Goal: Task Accomplishment & Management: Complete application form

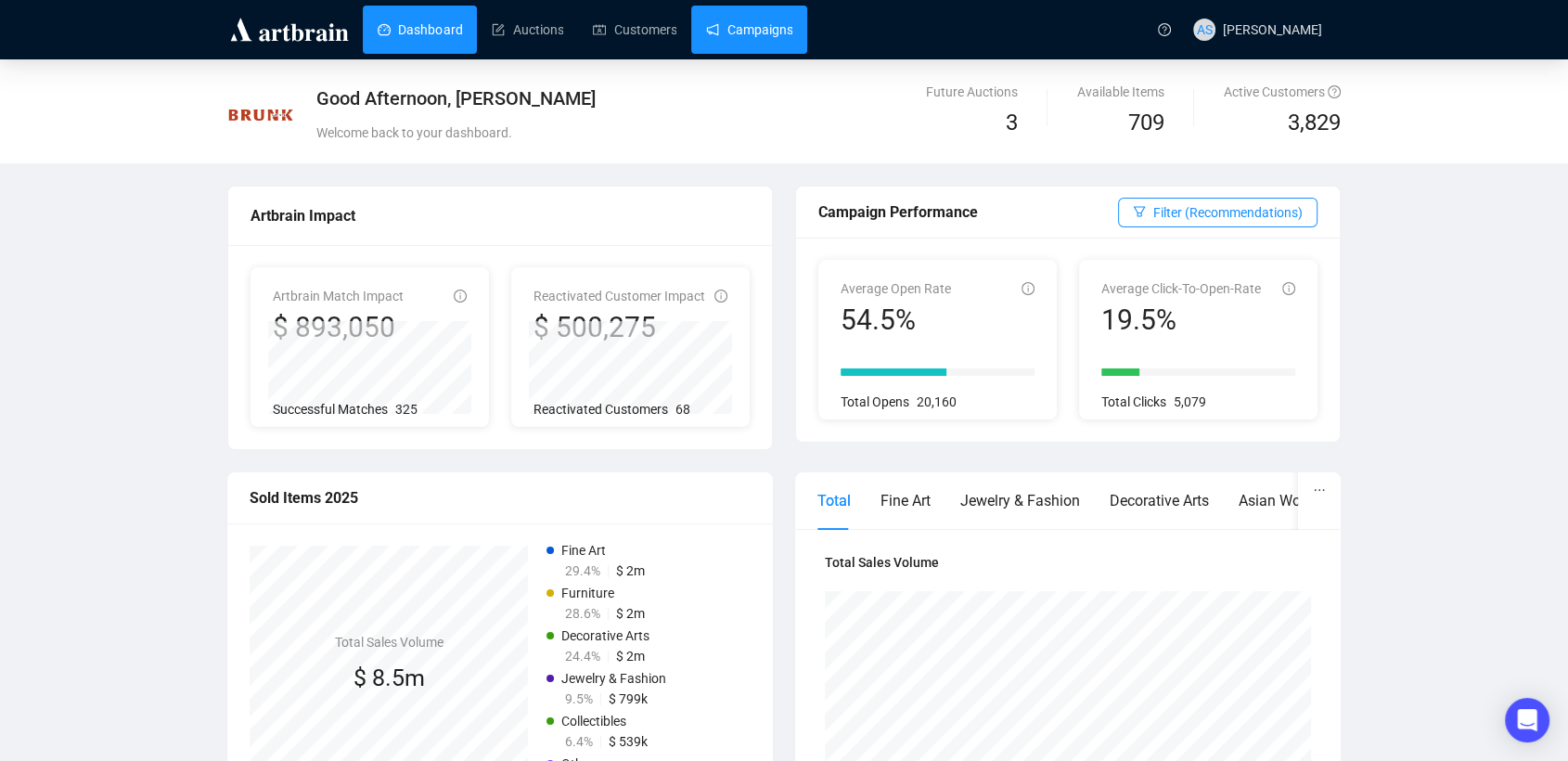
click at [744, 37] on link "Campaigns" at bounding box center [749, 30] width 86 height 48
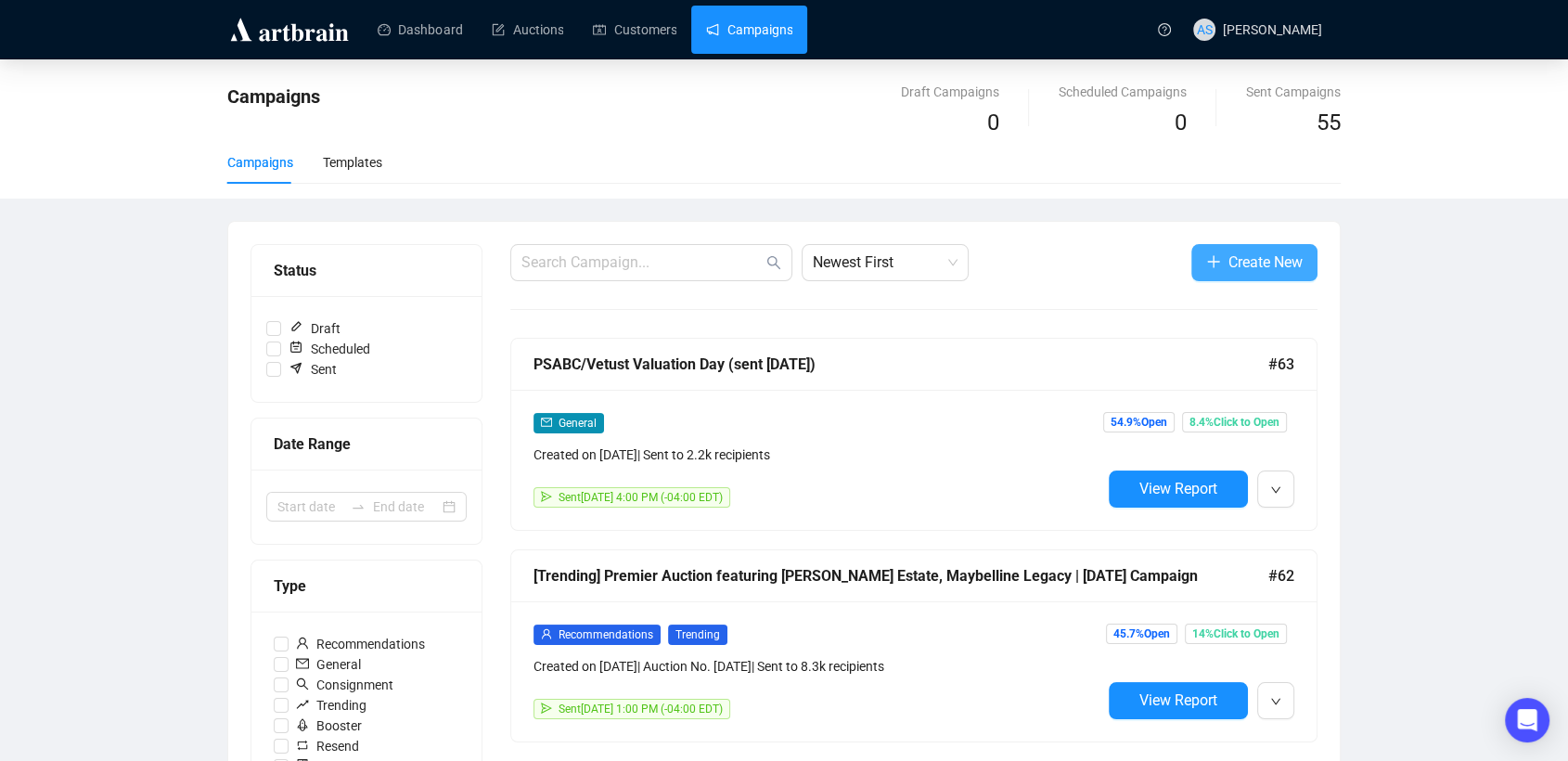
click at [1253, 255] on span "Create New" at bounding box center [1265, 262] width 74 height 23
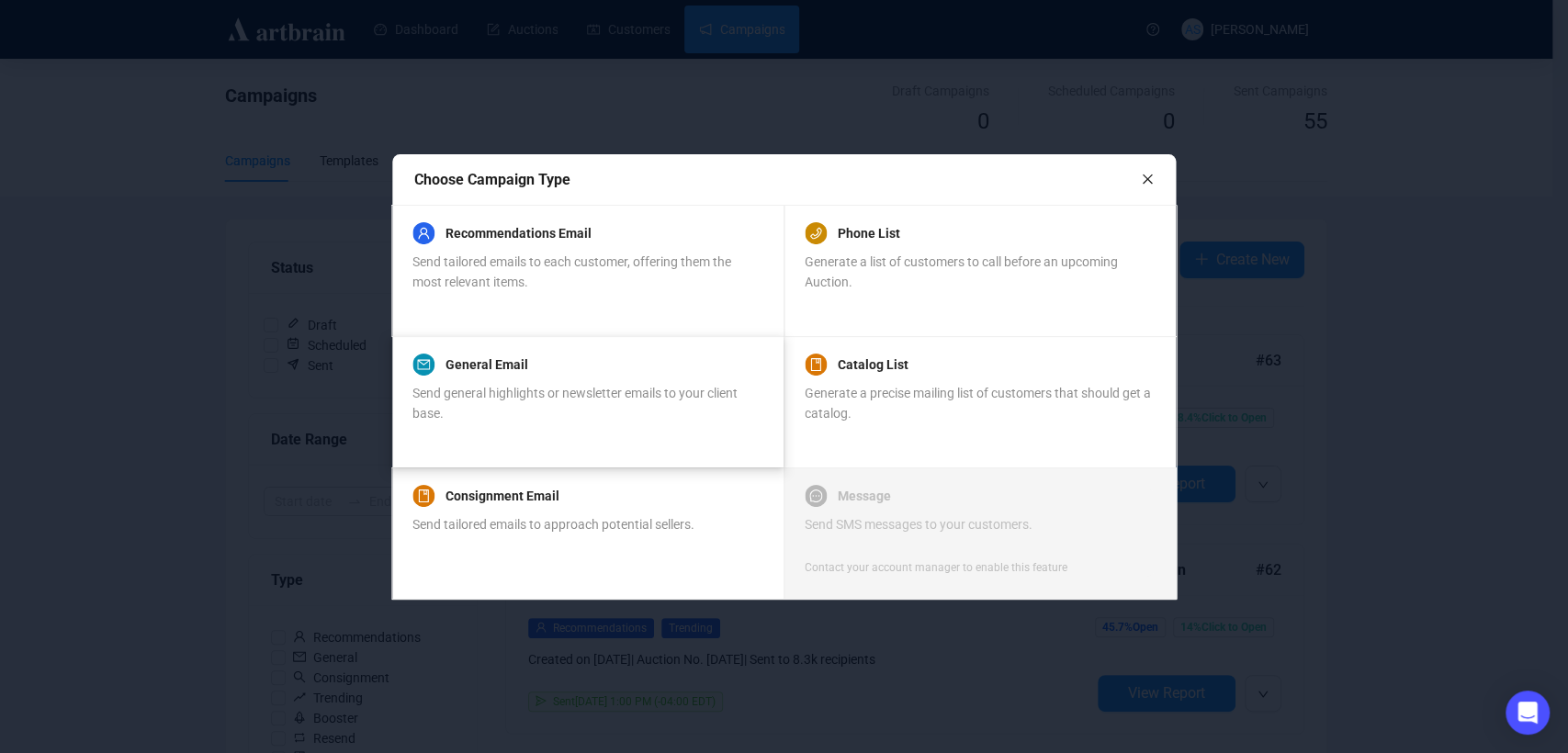
click at [576, 391] on span "Send general highlights or newsletter emails to your client base." at bounding box center [575, 403] width 325 height 35
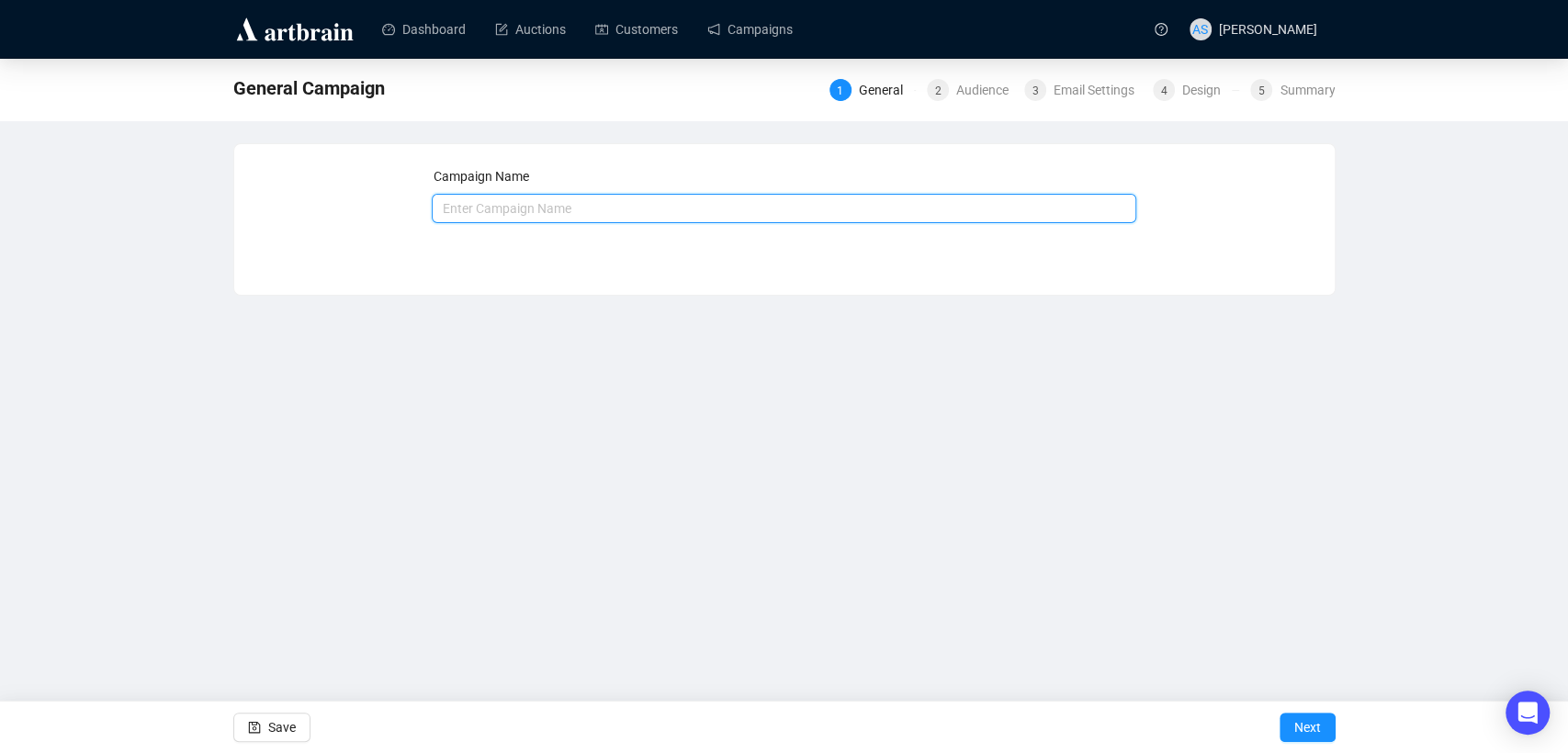
click at [560, 209] on input "text" at bounding box center [784, 208] width 704 height 29
drag, startPoint x: 466, startPoint y: 202, endPoint x: 438, endPoint y: 202, distance: 28.0
click at [438, 202] on input "[DATE], 30, 2025 Auctions" at bounding box center [784, 208] width 704 height 29
click at [525, 215] on input "[DATE], 30, 2025 Auctions" at bounding box center [784, 208] width 704 height 29
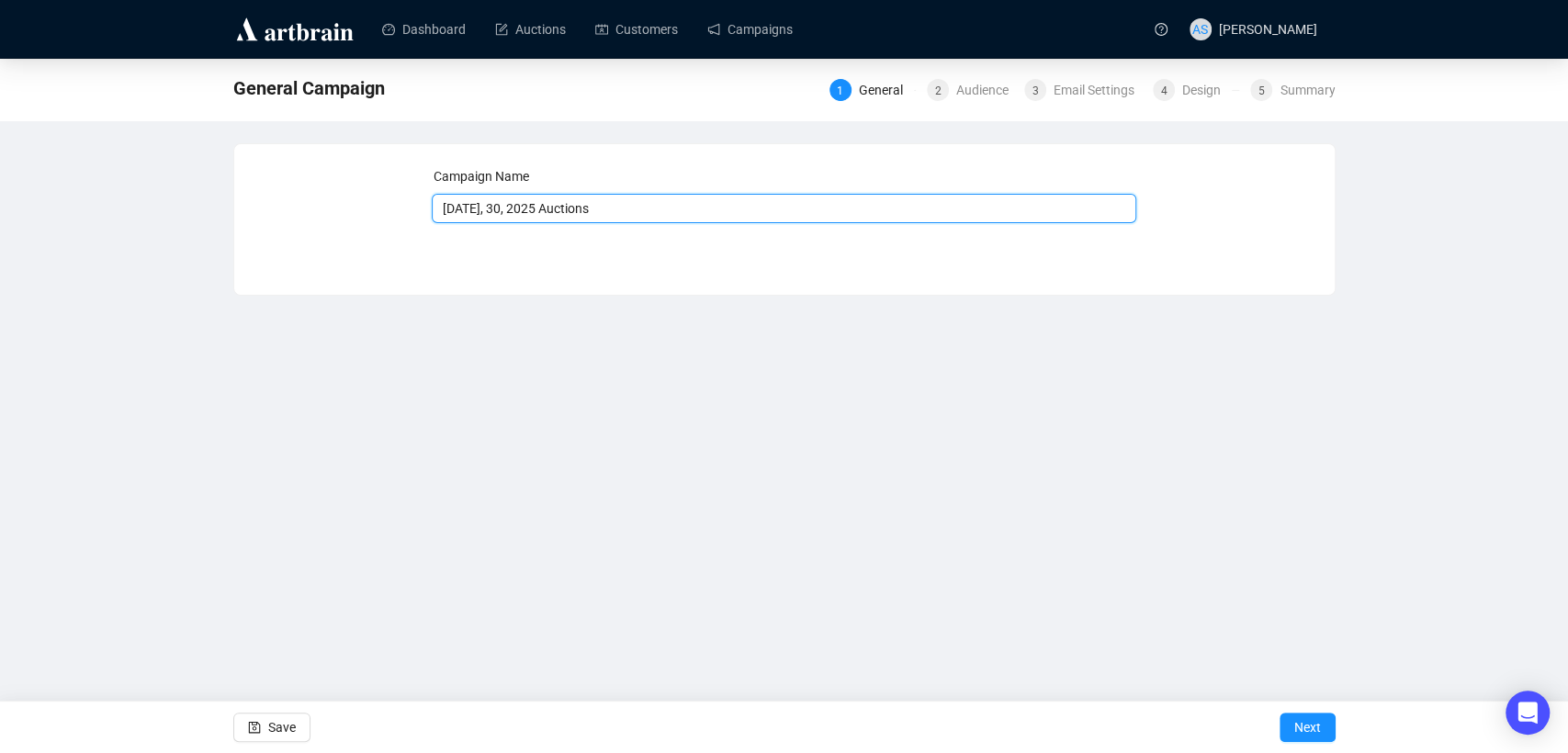
click at [548, 205] on input "[DATE], 30, 2025 Auctions" at bounding box center [784, 208] width 704 height 29
type input "[DATE], 11, 2025 Auctions"
click at [1321, 727] on button "Next" at bounding box center [1307, 728] width 56 height 29
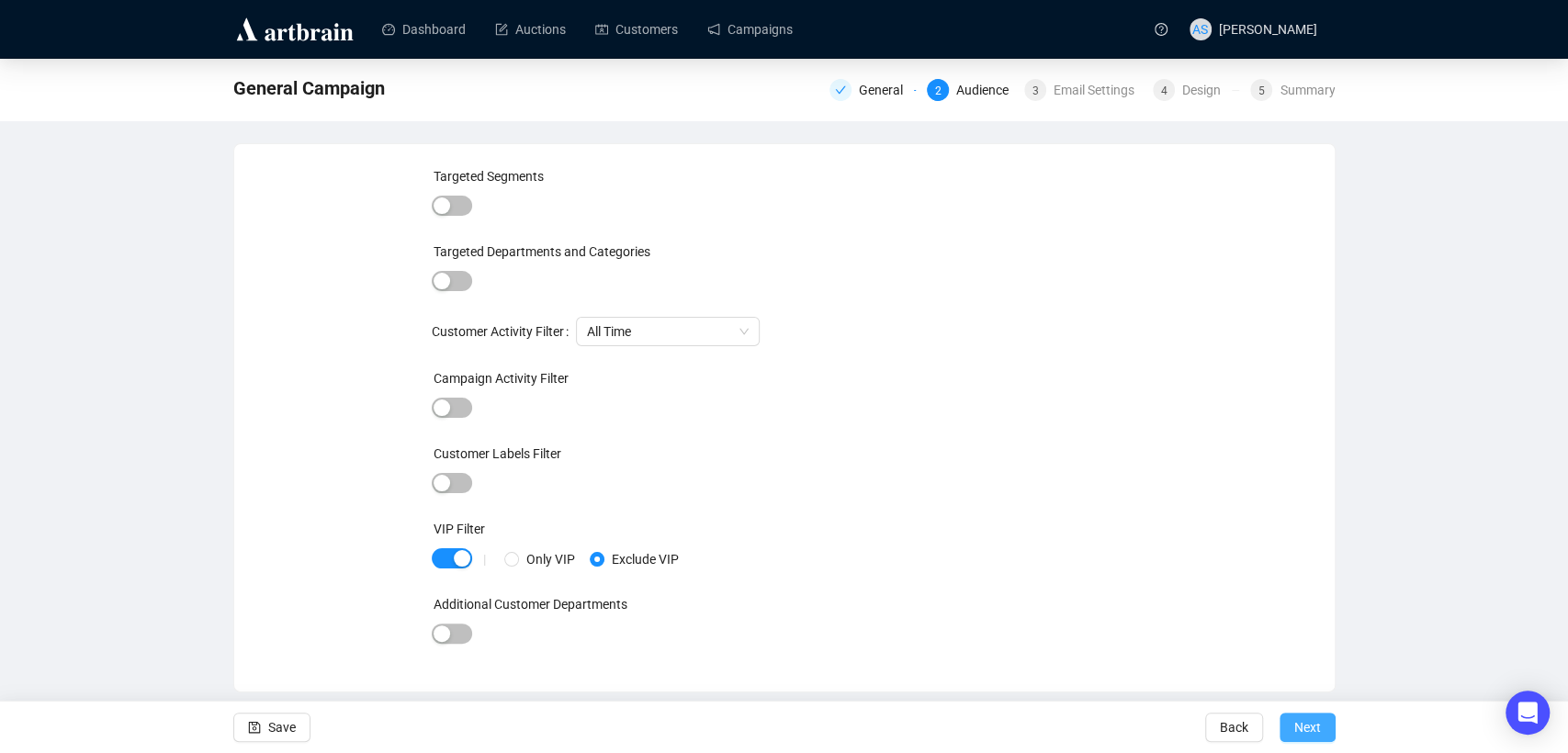
click at [1314, 730] on span "Next" at bounding box center [1307, 727] width 26 height 52
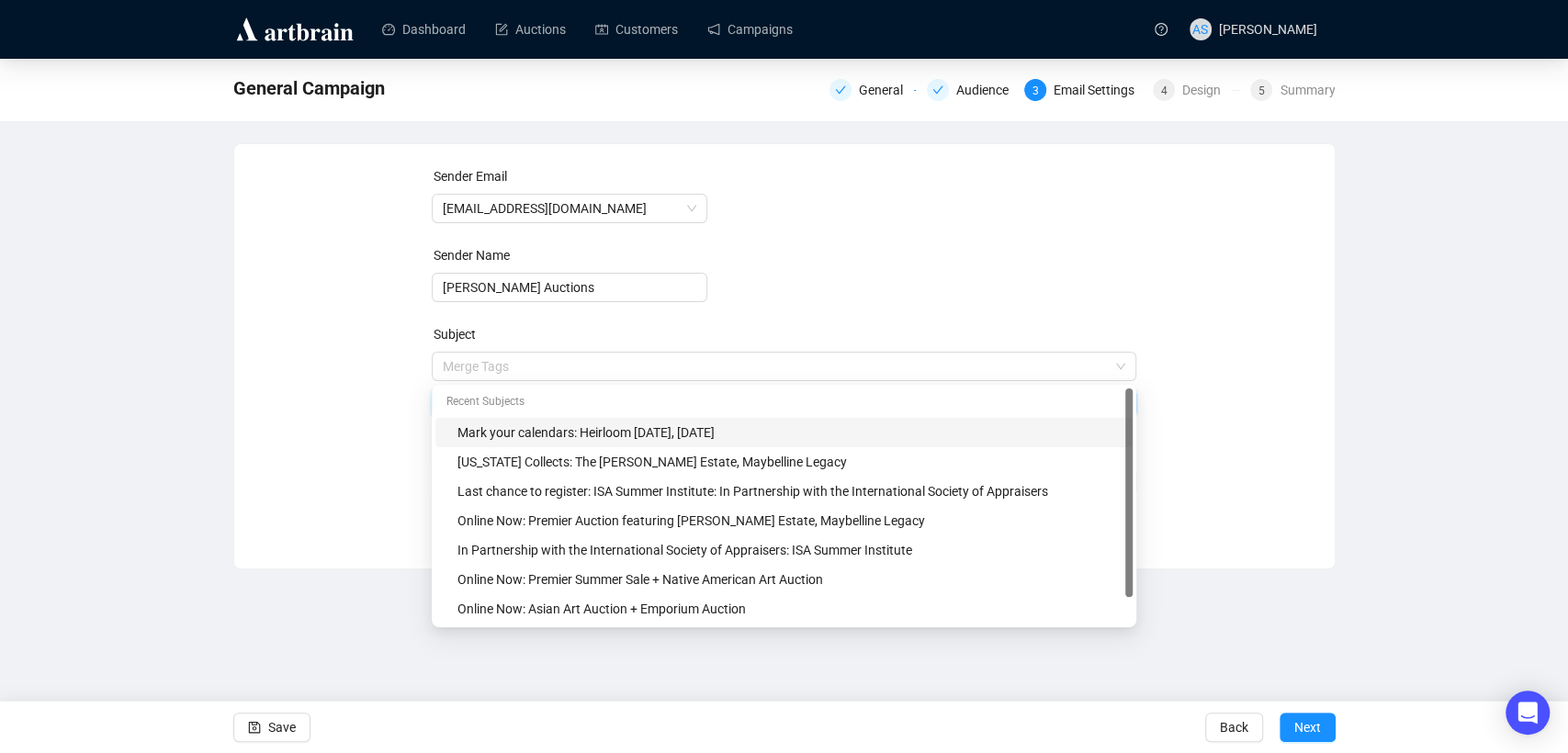
drag, startPoint x: 789, startPoint y: 366, endPoint x: 157, endPoint y: 367, distance: 632.0
click at [157, 367] on div "General Campaign General Audience 3 Email Settings 4 Design 5 Summary Sender Em…" at bounding box center [784, 314] width 1568 height 510
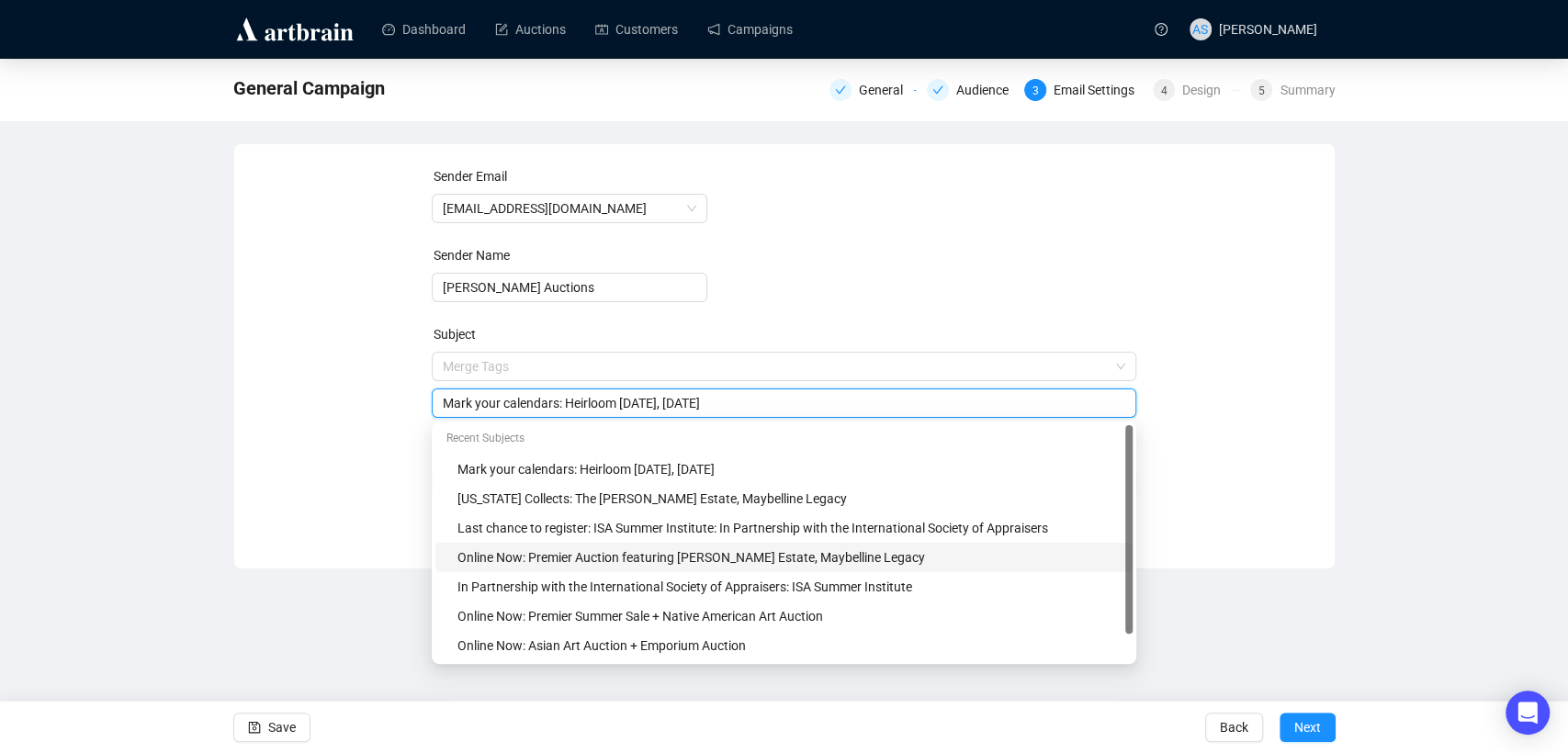
scroll to position [29, 0]
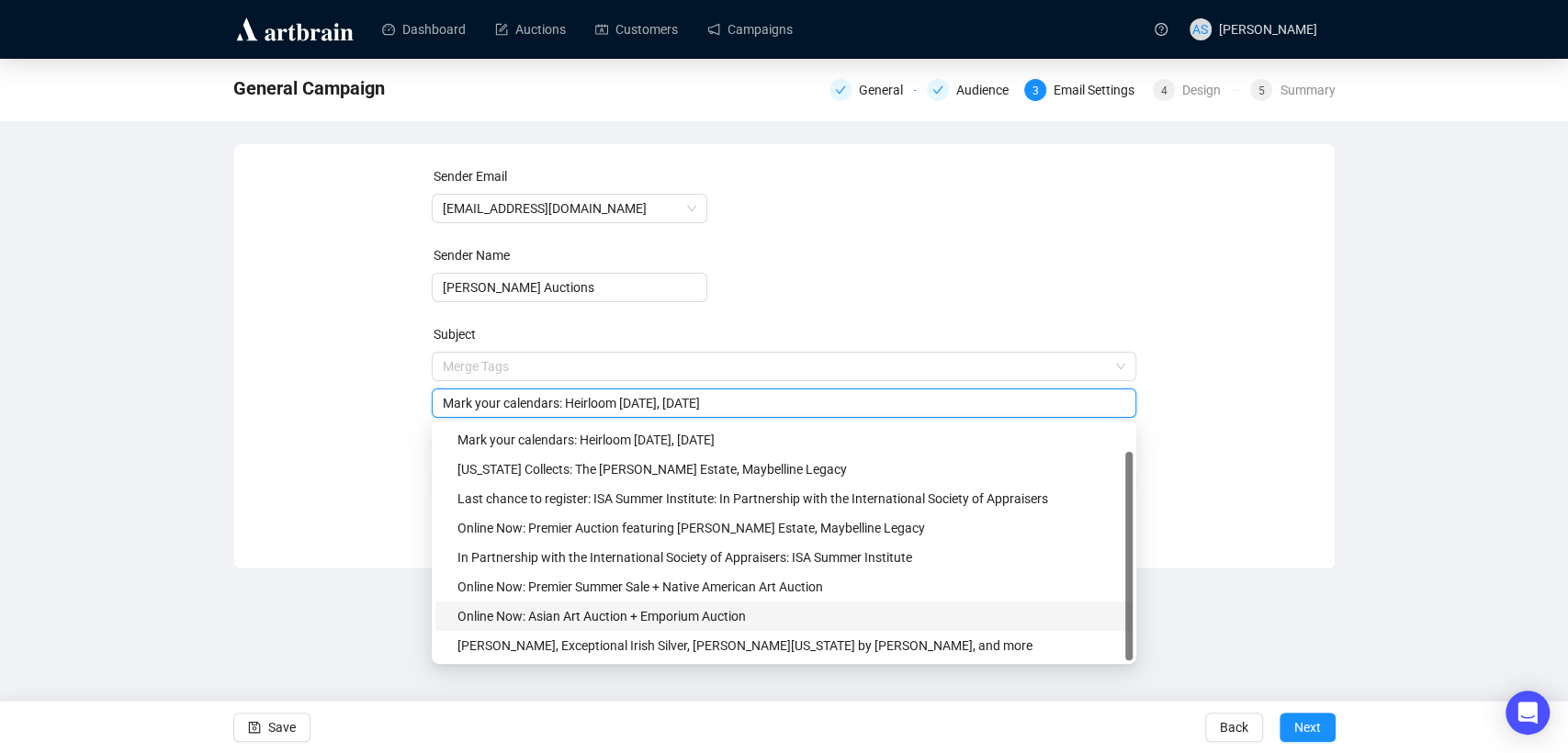
click at [582, 619] on div "Online Now: Asian Art Auction + Emporium Auction" at bounding box center [789, 616] width 664 height 21
drag, startPoint x: 778, startPoint y: 404, endPoint x: 631, endPoint y: 393, distance: 147.4
click at [631, 393] on input "Online Now: Asian Art Auction + Emporium Auction" at bounding box center [784, 403] width 683 height 21
drag, startPoint x: 611, startPoint y: 397, endPoint x: 518, endPoint y: 399, distance: 93.0
click at [518, 399] on input "Online Now: Asian Art Auction + Emporium Auction" at bounding box center [784, 403] width 683 height 21
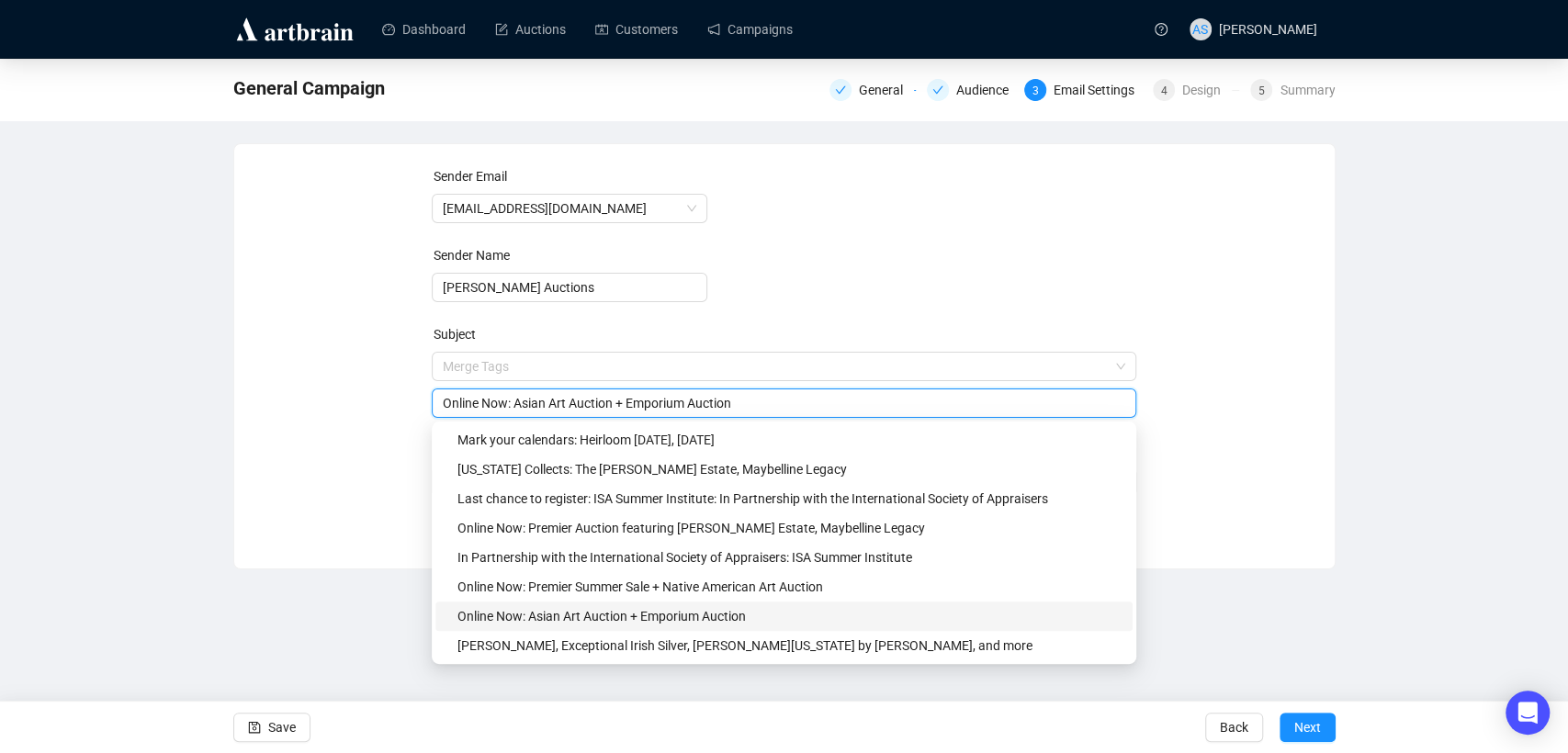
paste input "British & Continental"
drag, startPoint x: 767, startPoint y: 404, endPoint x: 746, endPoint y: 403, distance: 21.0
click at [746, 403] on input "Online Now: British & Continental + Emporium Auction" at bounding box center [784, 403] width 683 height 21
click at [763, 401] on input "Online Now: British & Continental + Emporium Auction" at bounding box center [784, 403] width 683 height 21
drag, startPoint x: 713, startPoint y: 401, endPoint x: 653, endPoint y: 398, distance: 60.1
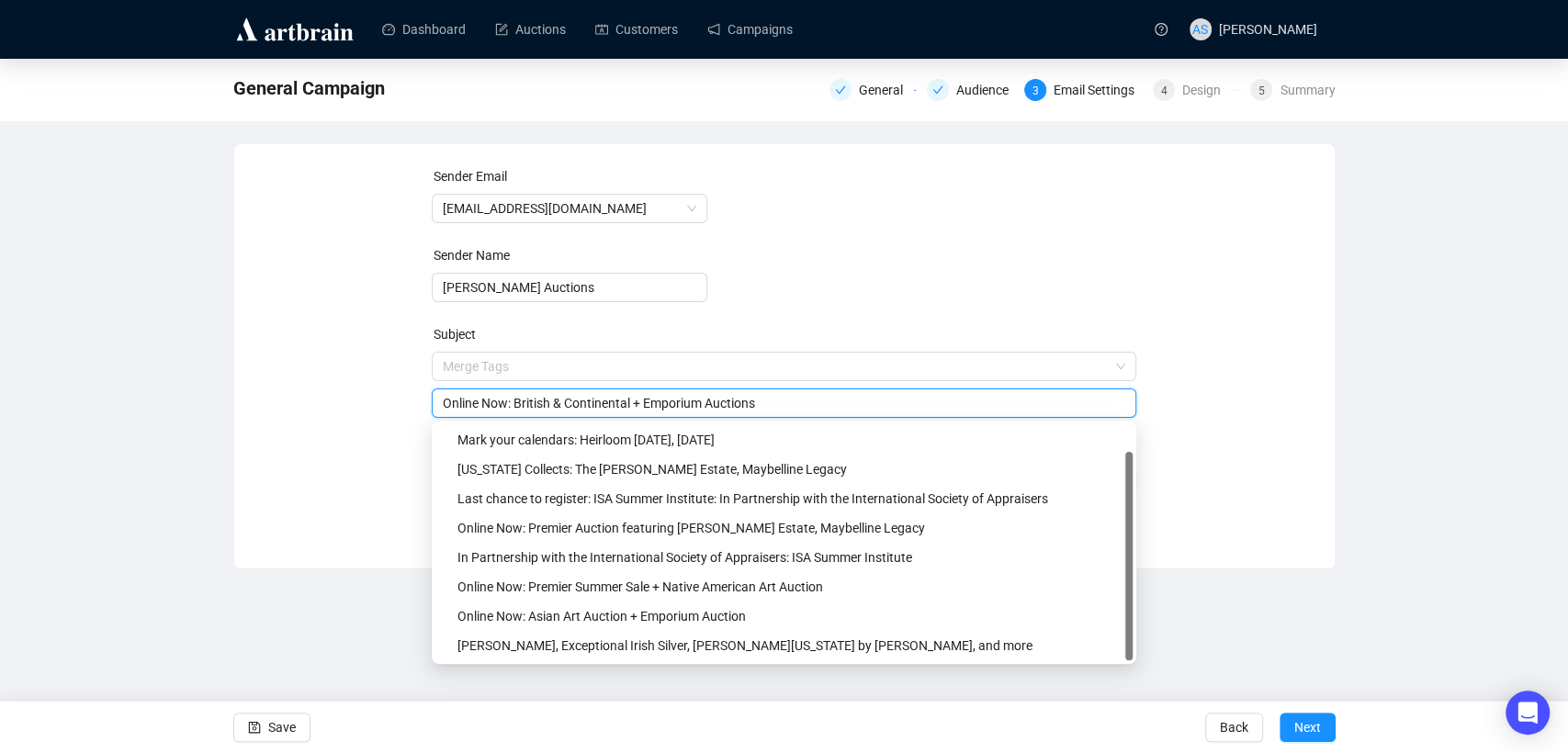
click at [653, 398] on input "Online Now: British & Continental + Emporium Auctions" at bounding box center [784, 403] width 683 height 21
paste input "American & Southern"
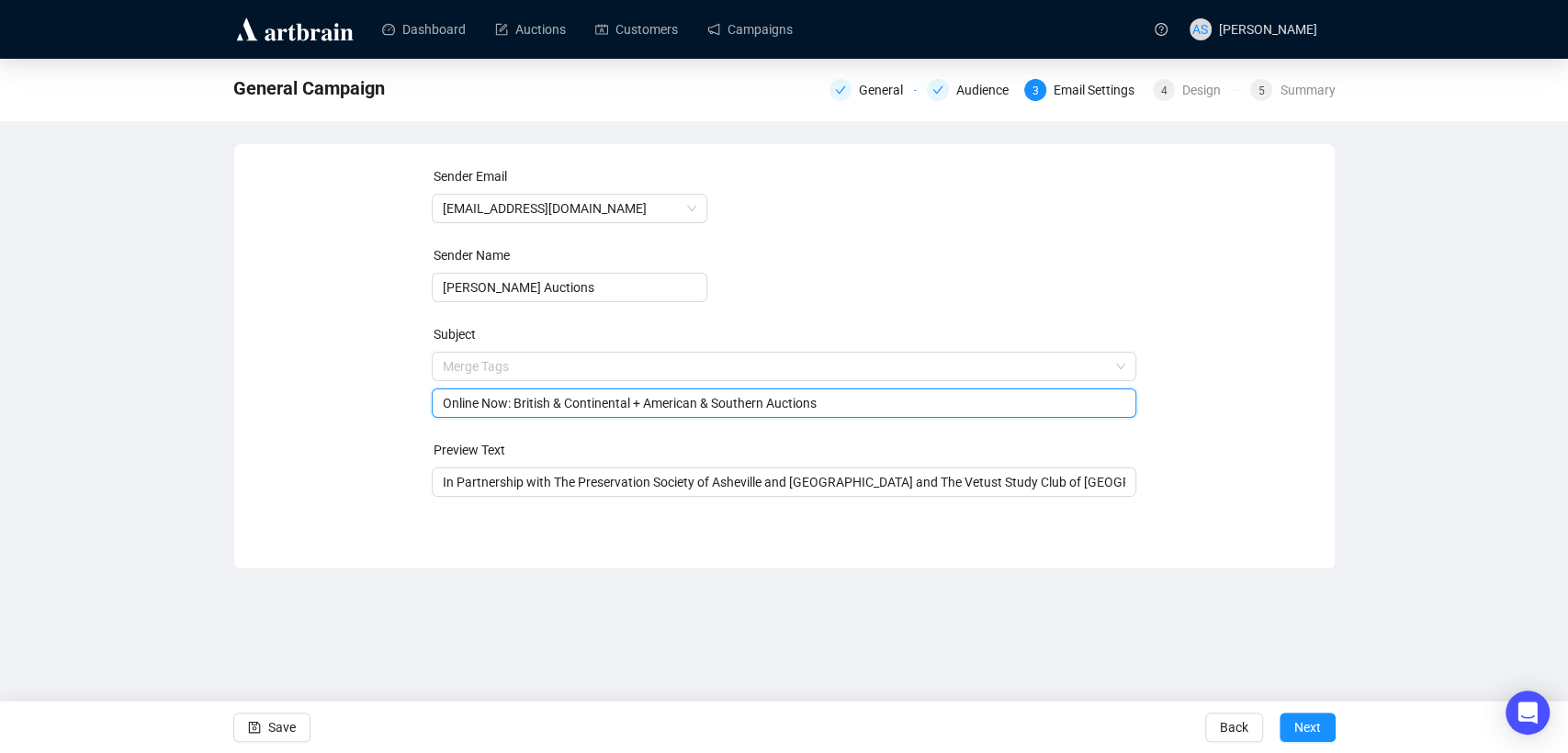
click at [519, 405] on input "Online Now: British & Continental + American & Southern Auctions" at bounding box center [784, 403] width 683 height 21
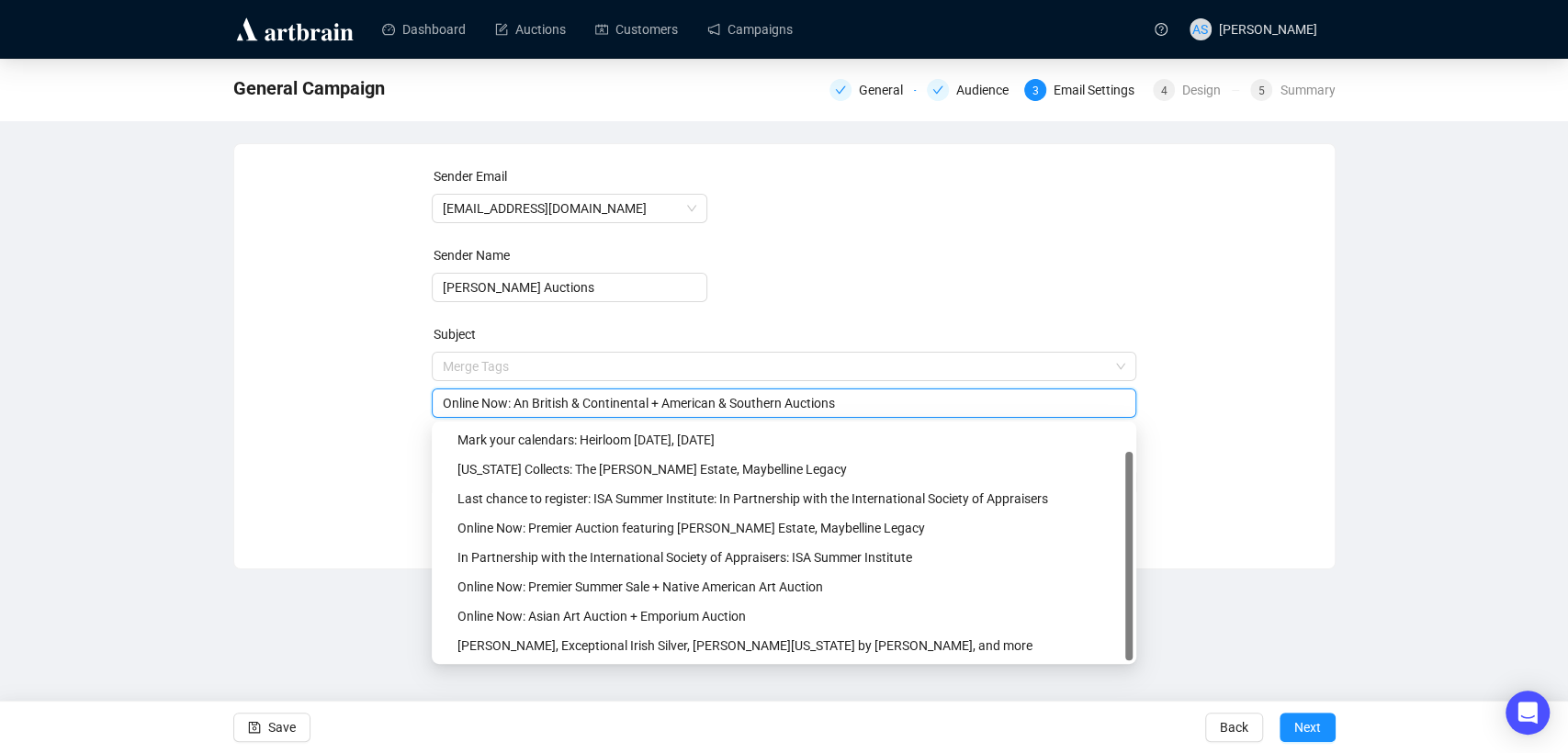
paste input "Important [US_STATE] Private Collection"
type input "Online Now: An Important [US_STATE] Private Collection, British & Continental +…"
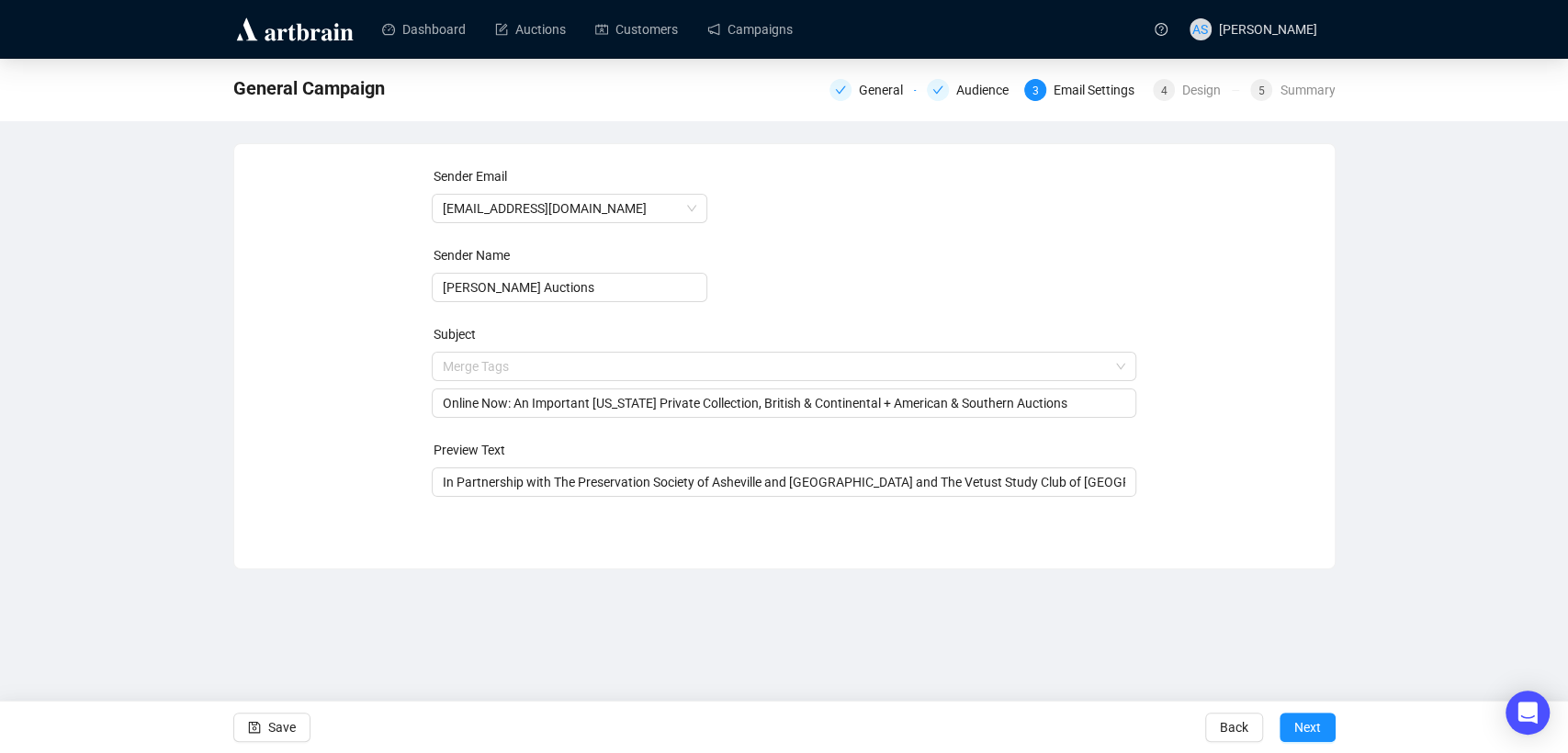
click at [1217, 384] on div "Sender Email [EMAIL_ADDRESS][DOMAIN_NAME] Sender Name [PERSON_NAME] Auctions Su…" at bounding box center [784, 342] width 1056 height 353
click at [448, 480] on input "In Partnership with The Preservation Society of Asheville and [GEOGRAPHIC_DATA]…" at bounding box center [784, 482] width 683 height 21
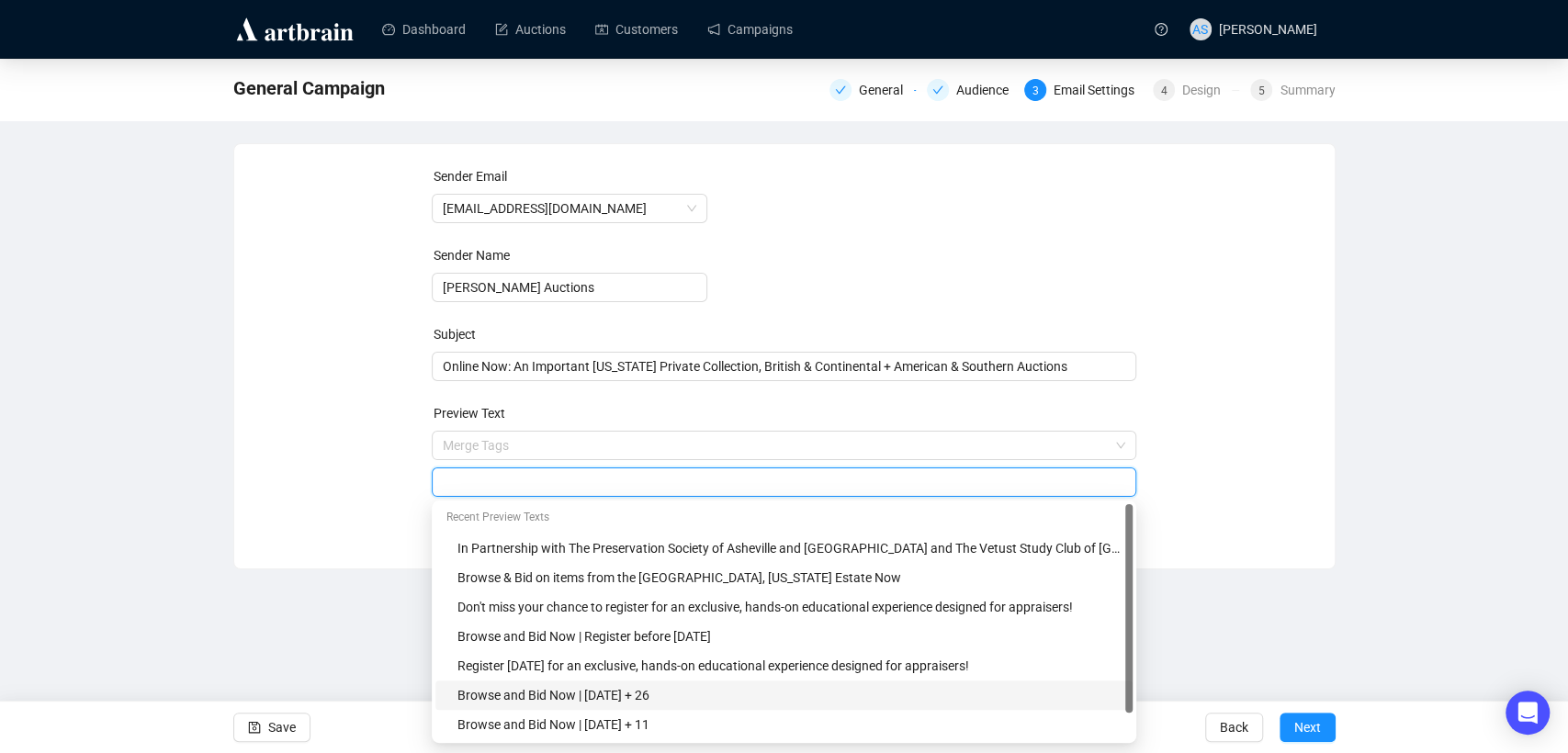
click at [506, 696] on div "Browse and Bid Now | [DATE] + 26" at bounding box center [789, 695] width 664 height 21
drag, startPoint x: 655, startPoint y: 477, endPoint x: 569, endPoint y: 479, distance: 86.0
click at [569, 479] on input "Browse and Bid Now | [DATE] + 26" at bounding box center [784, 482] width 683 height 21
type input "Browse and Bid Now | [DATE], 11"
click at [1285, 295] on div "Sender Email [EMAIL_ADDRESS][DOMAIN_NAME] Sender Name [PERSON_NAME] Auctions Su…" at bounding box center [784, 342] width 1056 height 353
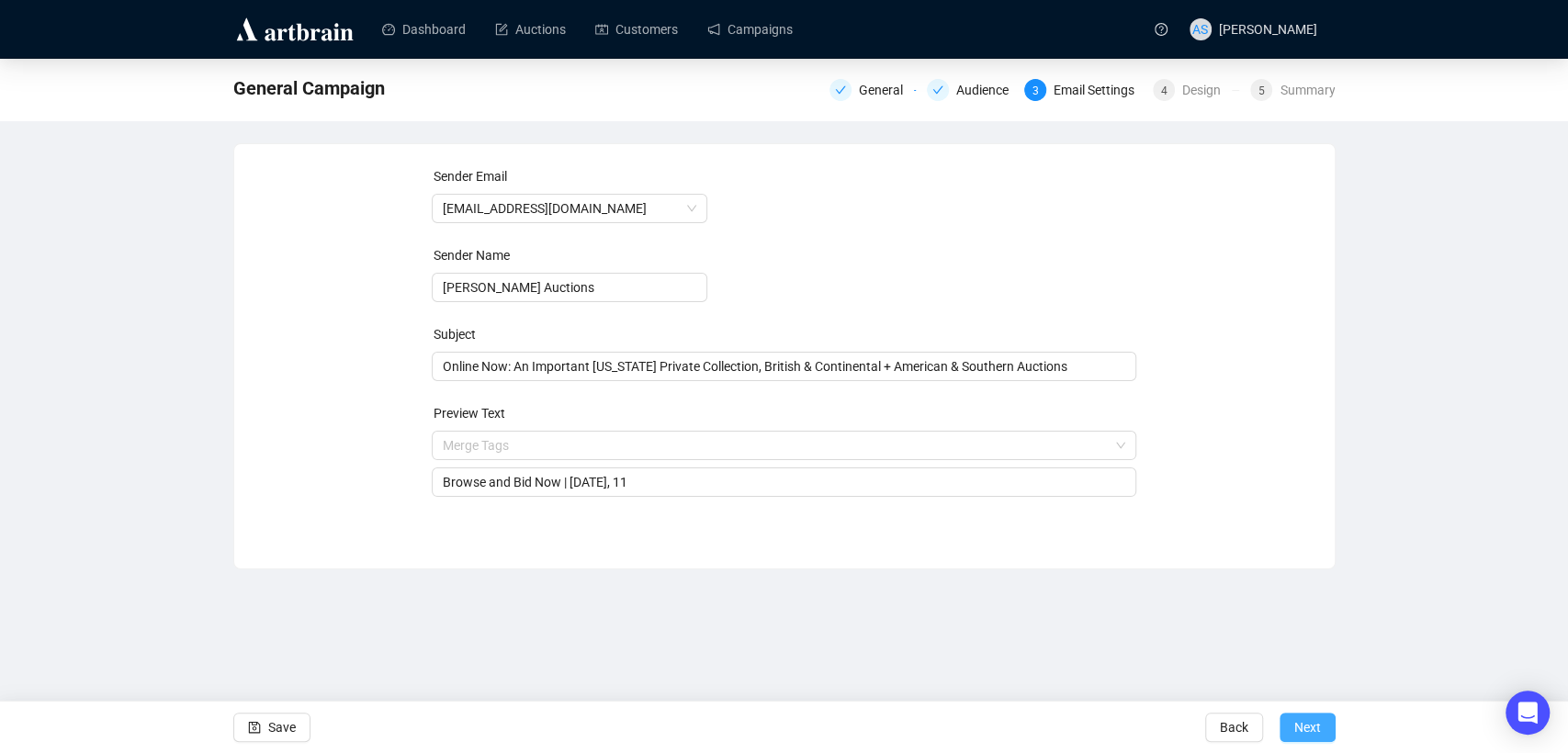
click at [1312, 736] on span "Next" at bounding box center [1307, 727] width 26 height 52
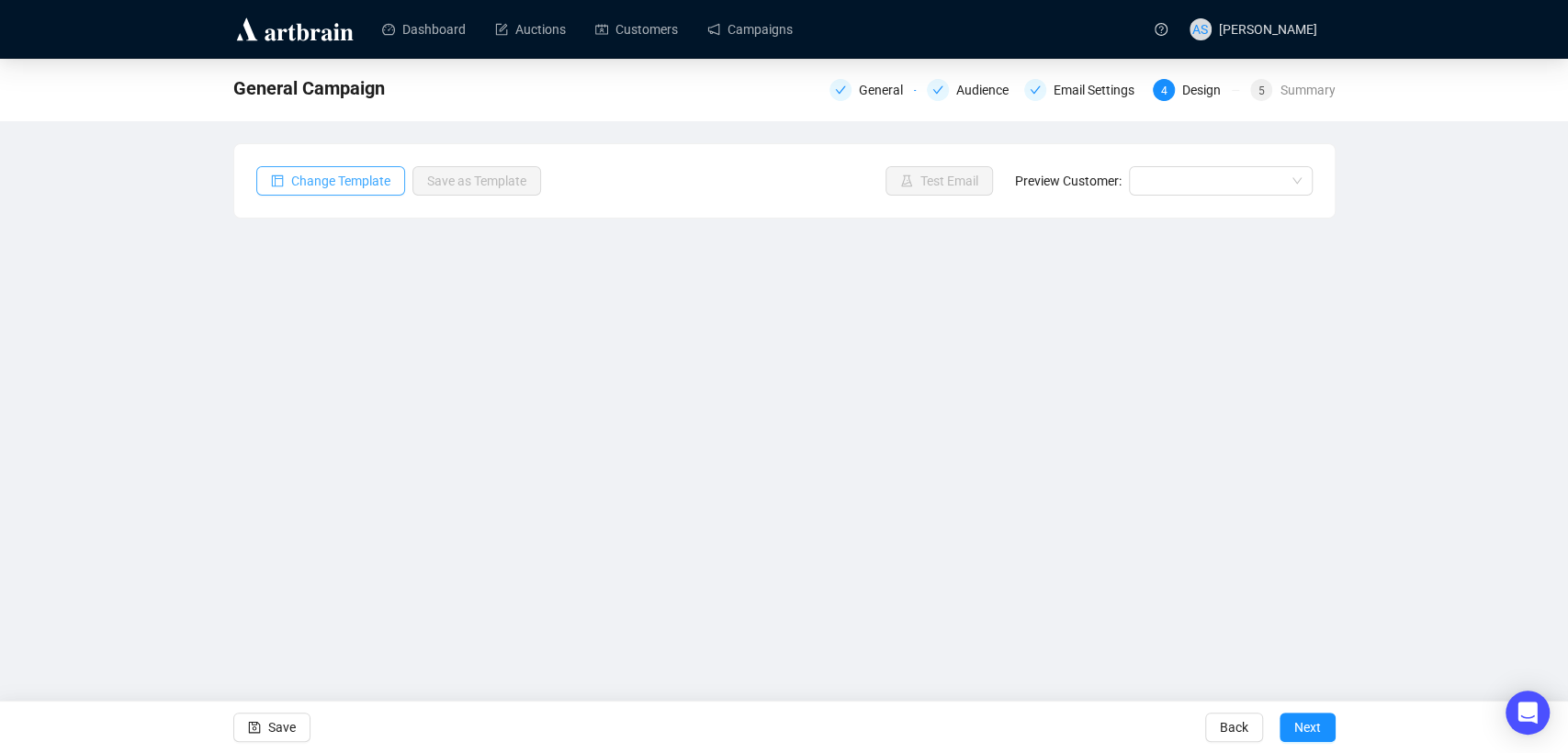
click at [281, 187] on span "button" at bounding box center [277, 181] width 13 height 21
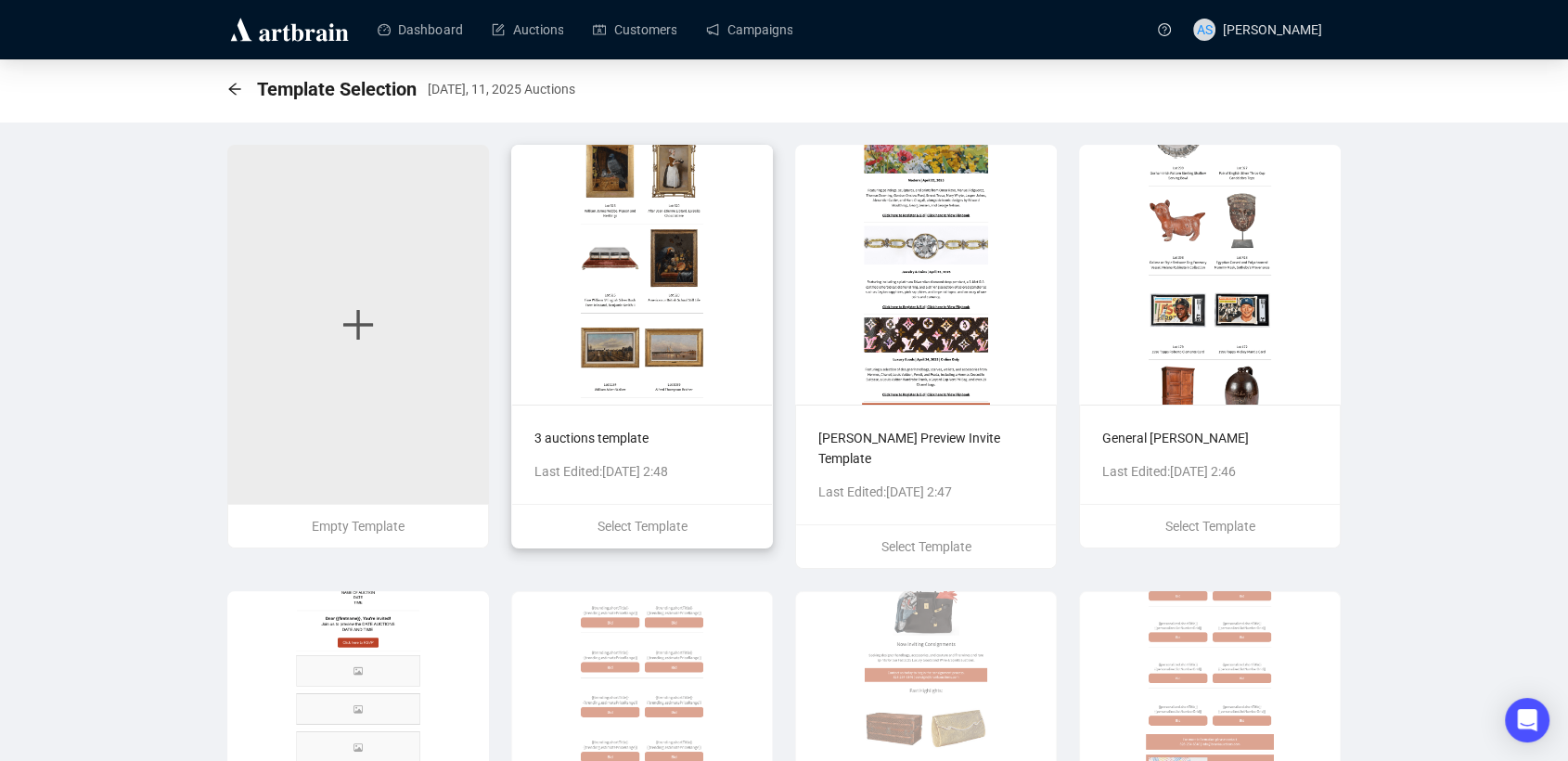
click at [592, 266] on img at bounding box center [641, 275] width 262 height 260
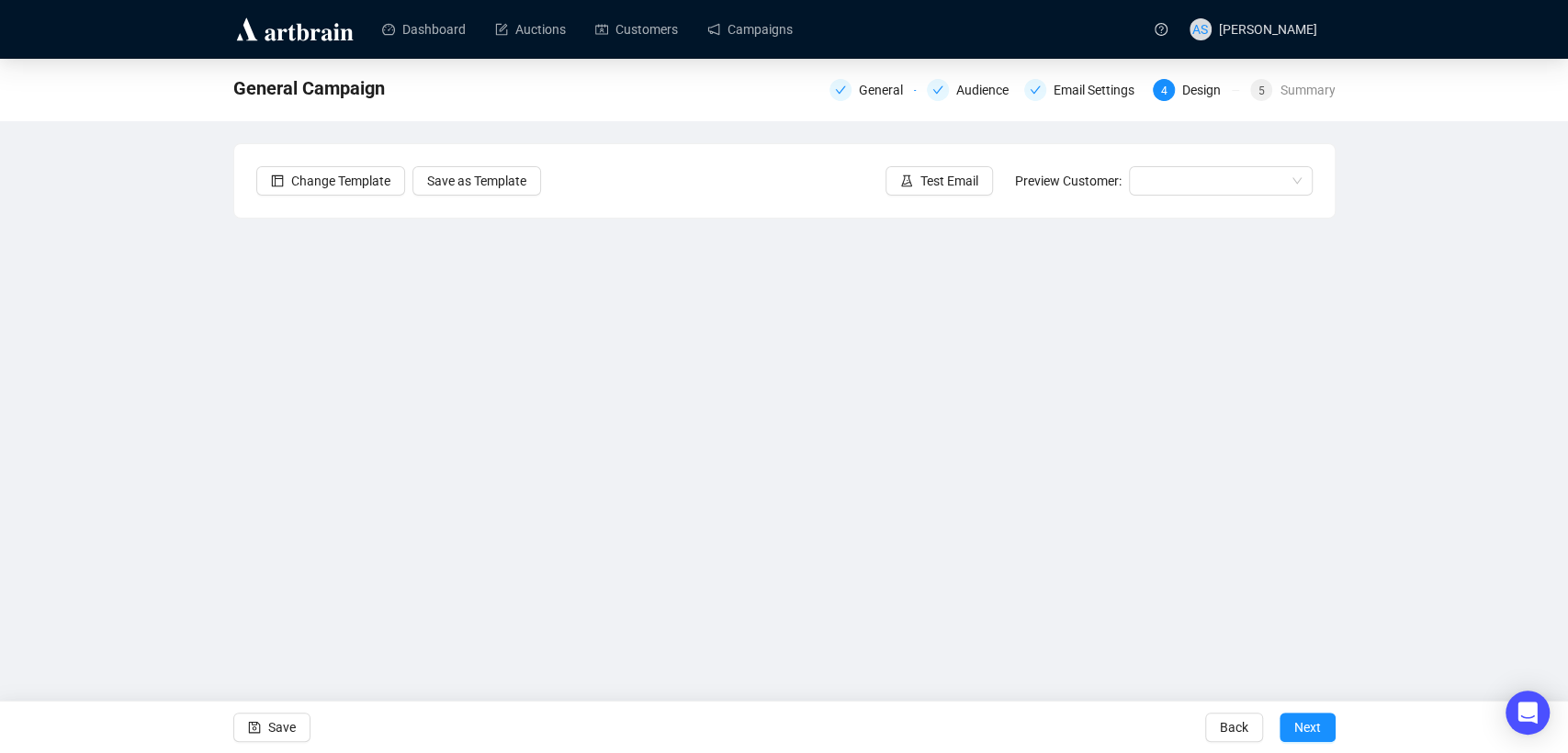
click at [1386, 596] on div "General Campaign General Audience Email Settings 4 Design 5 Summary Change Temp…" at bounding box center [784, 372] width 1568 height 626
click at [128, 455] on div "General Campaign General Audience Email Settings 4 Design 5 Summary Change Temp…" at bounding box center [784, 372] width 1568 height 626
click at [1381, 474] on div "General Campaign General Audience Email Settings 4 Design 5 Summary Change Temp…" at bounding box center [784, 372] width 1568 height 626
click at [157, 469] on div "General Campaign General Audience Email Settings 4 Design 5 Summary Change Temp…" at bounding box center [784, 372] width 1568 height 626
click at [77, 386] on div "General Campaign General Audience Email Settings 4 Design 5 Summary Change Temp…" at bounding box center [784, 372] width 1568 height 626
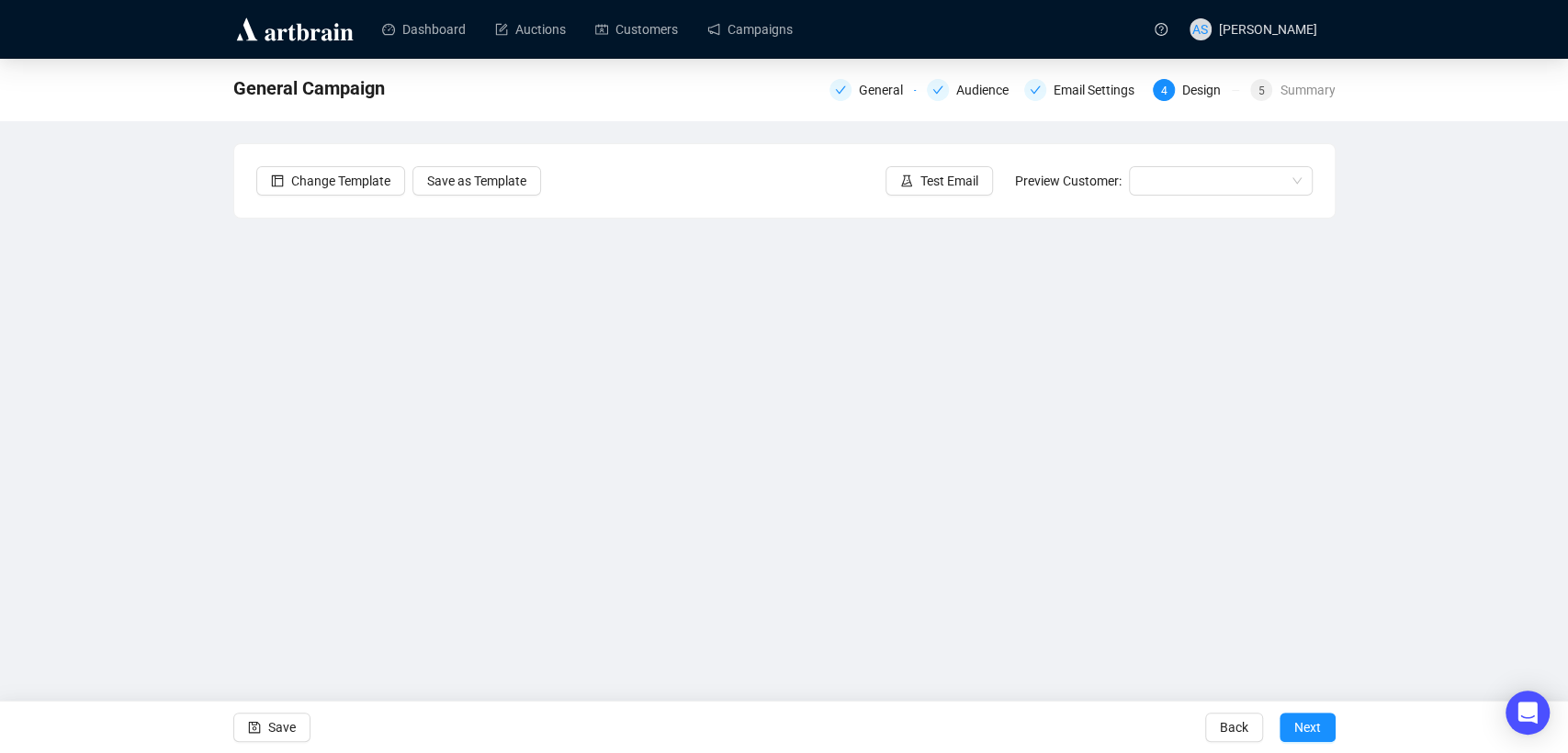
click at [1527, 487] on div "General Campaign General Audience Email Settings 4 Design 5 Summary Change Temp…" at bounding box center [784, 372] width 1568 height 626
click at [222, 339] on div "General Campaign General Audience Email Settings 4 Design 5 Summary Change Temp…" at bounding box center [784, 372] width 1568 height 626
